Goal: Information Seeking & Learning: Learn about a topic

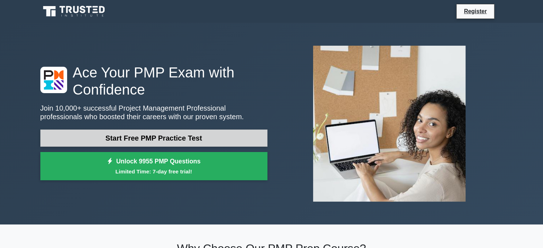
click at [156, 135] on link "Start Free PMP Practice Test" at bounding box center [153, 138] width 227 height 17
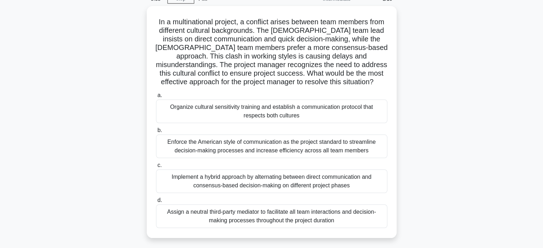
scroll to position [71, 0]
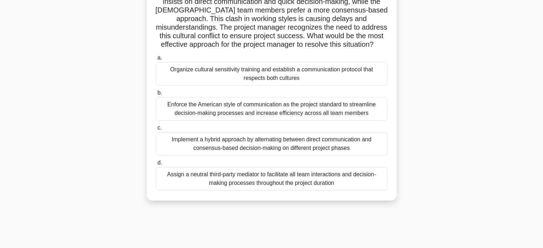
click at [199, 141] on div "Implement a hybrid approach by alternating between direct communication and con…" at bounding box center [271, 144] width 231 height 24
click at [156, 130] on input "c. Implement a hybrid approach by alternating between direct communication and …" at bounding box center [156, 128] width 0 height 5
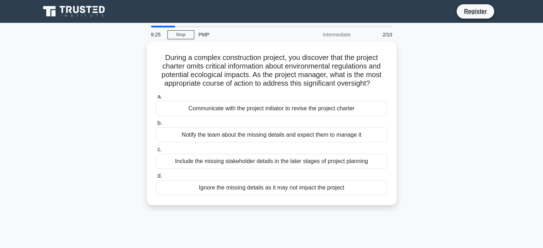
scroll to position [0, 0]
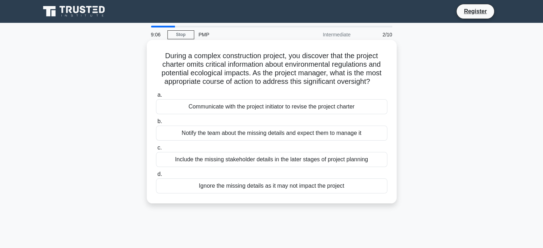
click at [190, 108] on div "Communicate with the project initiator to revise the project charter" at bounding box center [271, 106] width 231 height 15
click at [156, 98] on input "a. Communicate with the project initiator to revise the project charter" at bounding box center [156, 95] width 0 height 5
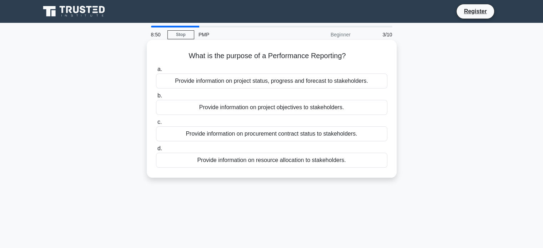
click at [191, 81] on div "Provide information on project status, progress and forecast to stakeholders." at bounding box center [271, 81] width 231 height 15
click at [156, 72] on input "a. Provide information on project status, progress and forecast to stakeholders." at bounding box center [156, 69] width 0 height 5
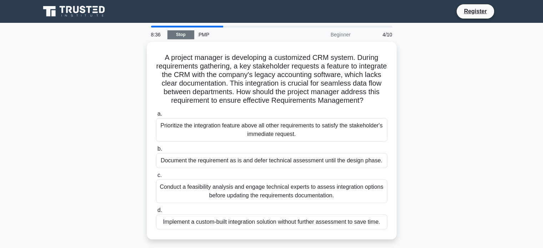
click at [178, 34] on link "Stop" at bounding box center [181, 34] width 27 height 9
